Goal: Navigation & Orientation: Find specific page/section

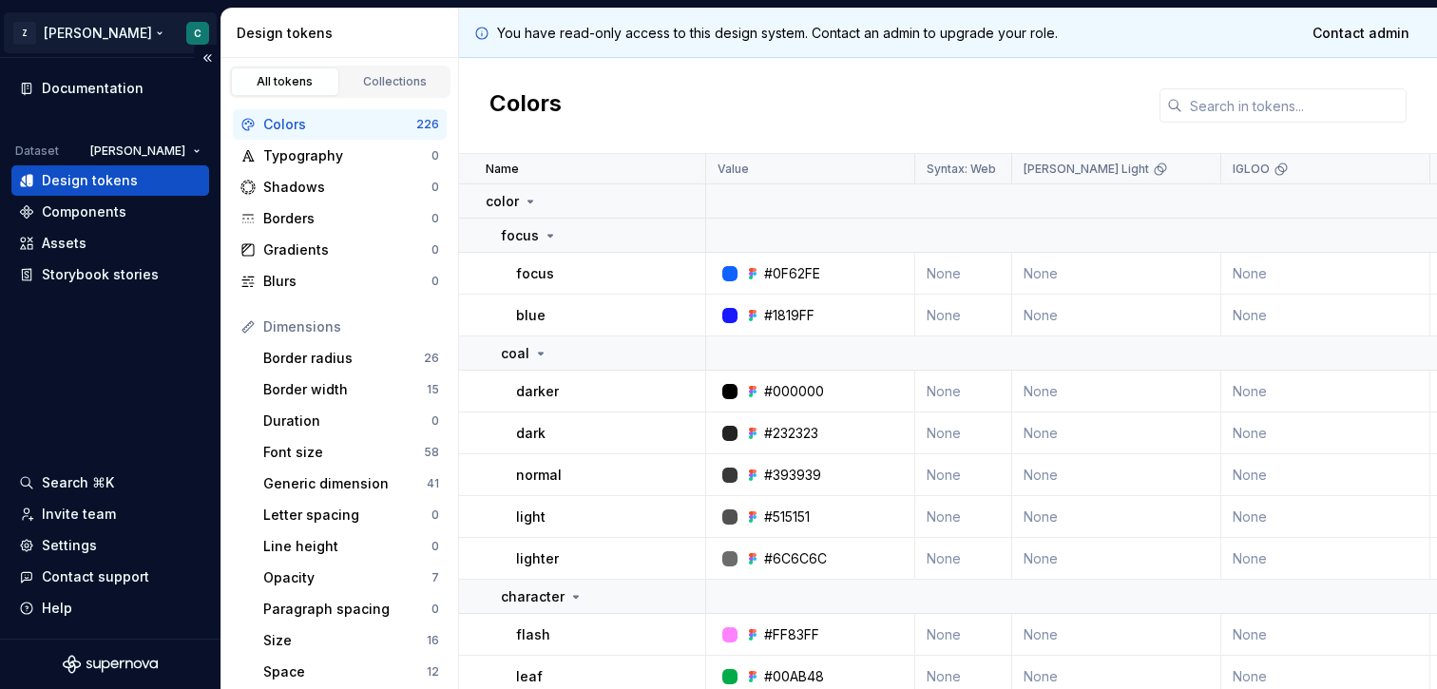
click at [68, 36] on html "Z [PERSON_NAME] C Documentation Dataset [PERSON_NAME] Design tokens Components …" at bounding box center [718, 344] width 1437 height 689
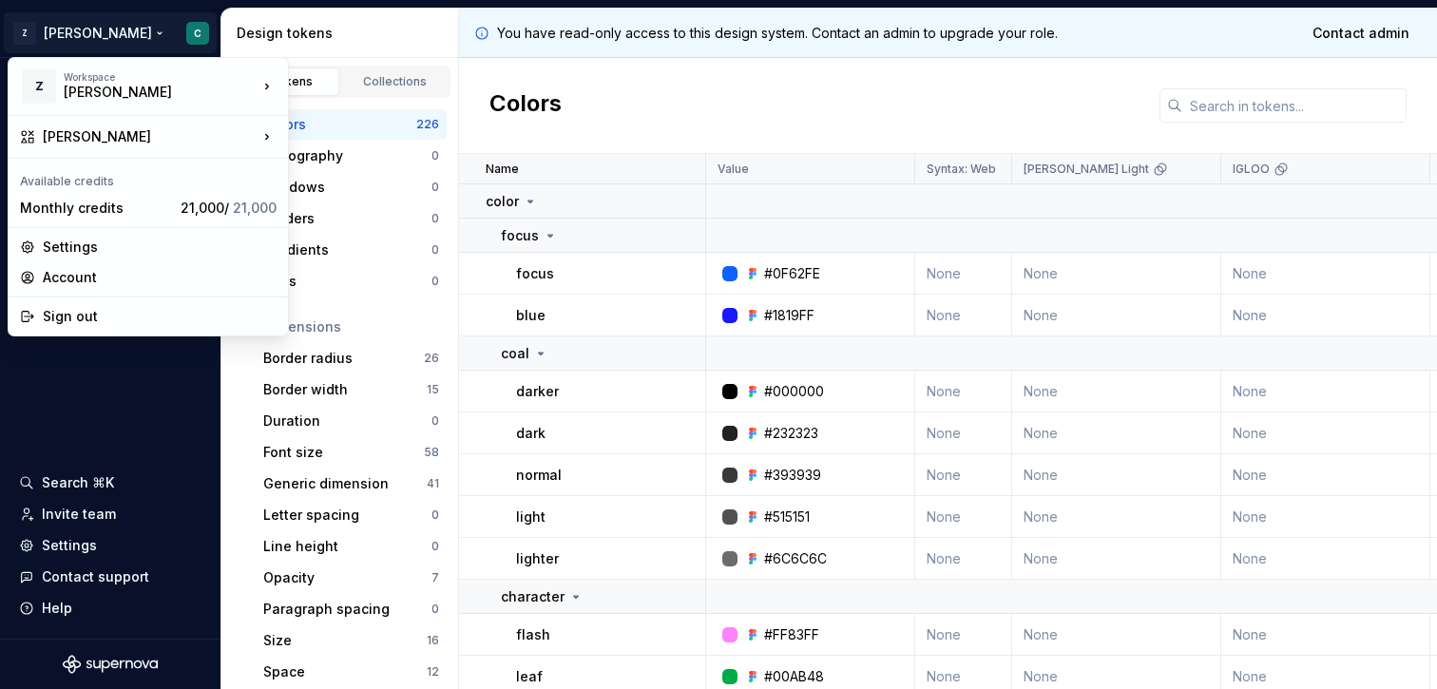
click at [66, 35] on html "Z [PERSON_NAME] C Documentation Dataset [PERSON_NAME] Design tokens Components …" at bounding box center [718, 344] width 1437 height 689
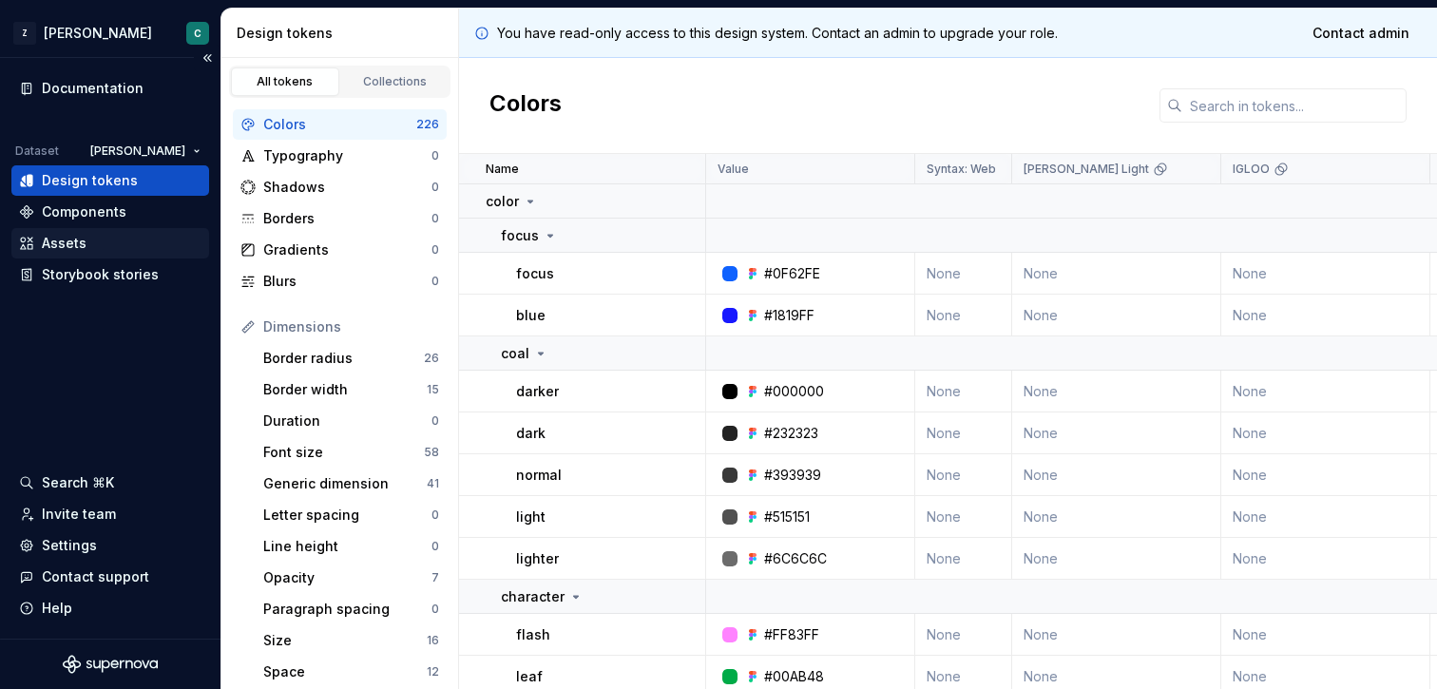
click at [52, 231] on div "Assets" at bounding box center [110, 243] width 198 height 30
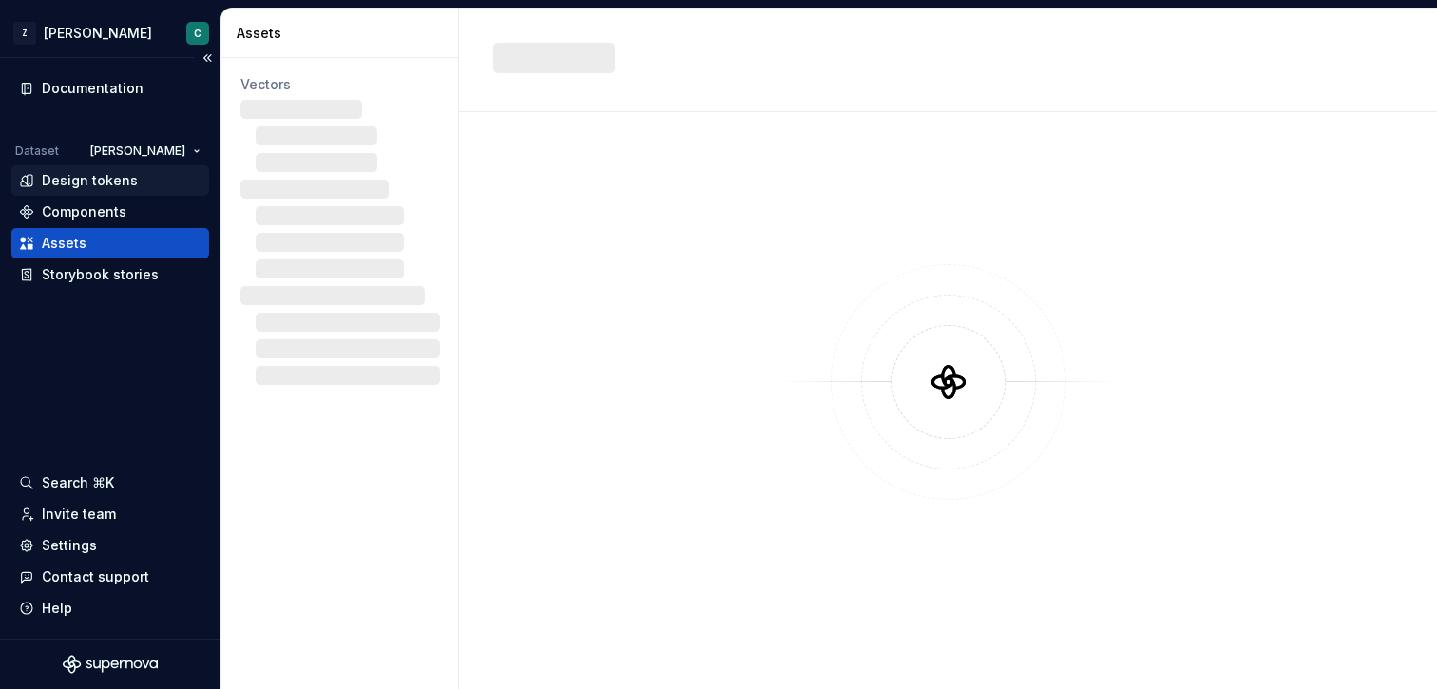
click at [61, 175] on div "Design tokens" at bounding box center [90, 180] width 96 height 19
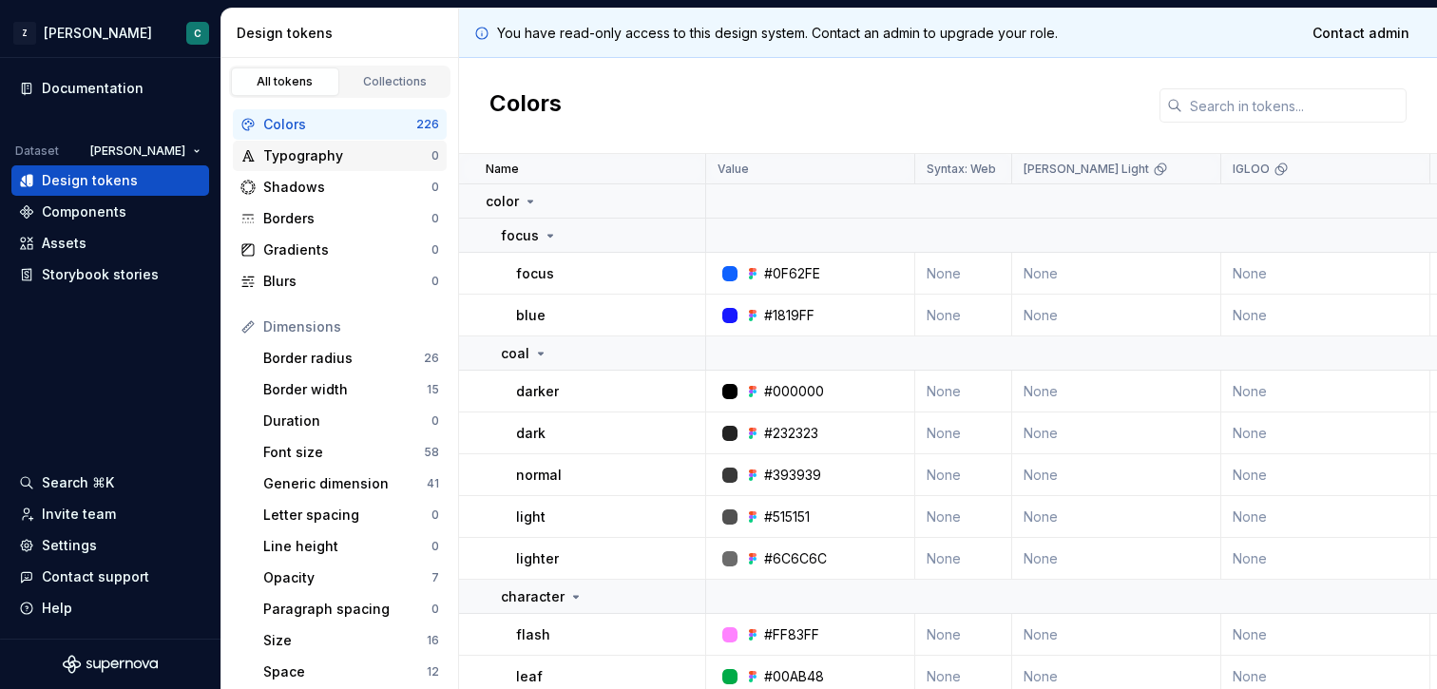
click at [323, 152] on div "Typography" at bounding box center [347, 155] width 168 height 19
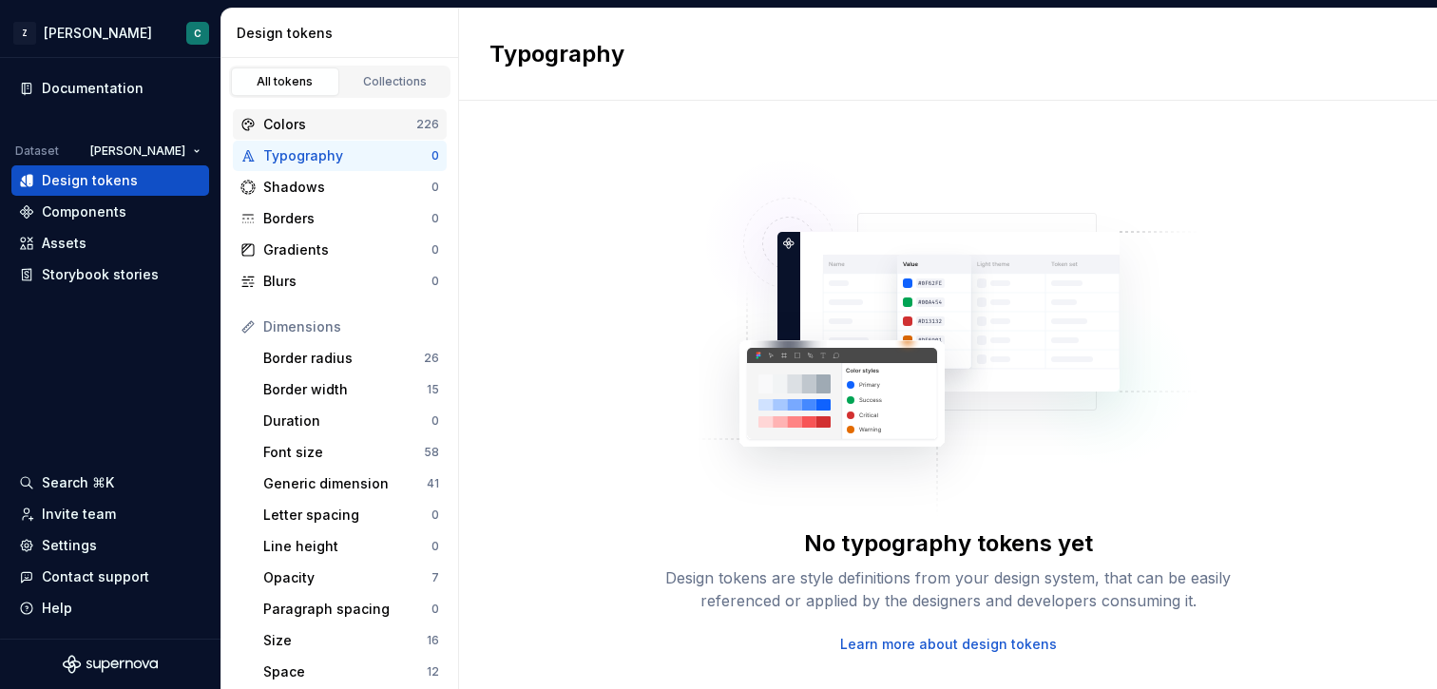
click at [319, 128] on div "Colors" at bounding box center [339, 124] width 153 height 19
